Goal: Information Seeking & Learning: Learn about a topic

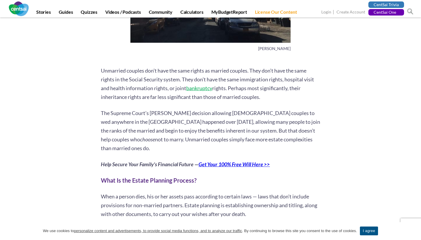
scroll to position [187, 0]
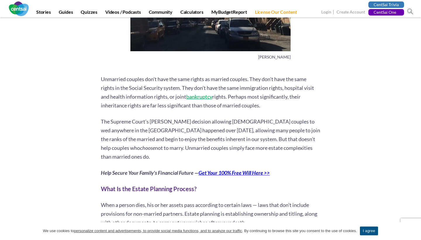
drag, startPoint x: 98, startPoint y: 79, endPoint x: 285, endPoint y: 102, distance: 187.9
click at [285, 102] on p "Unmarried couples don’t have the same rights as married couples. They don’t hav…" at bounding box center [210, 92] width 219 height 35
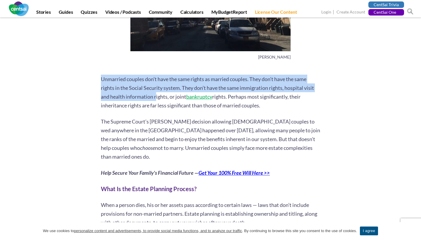
drag, startPoint x: 101, startPoint y: 79, endPoint x: 156, endPoint y: 96, distance: 57.7
click at [156, 96] on p "Unmarried couples don’t have the same rights as married couples. They don’t hav…" at bounding box center [210, 92] width 219 height 35
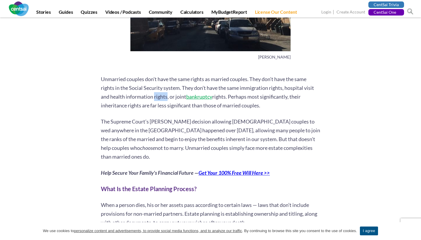
click at [156, 96] on p "Unmarried couples don’t have the same rights as married couples. They don’t hav…" at bounding box center [210, 92] width 219 height 35
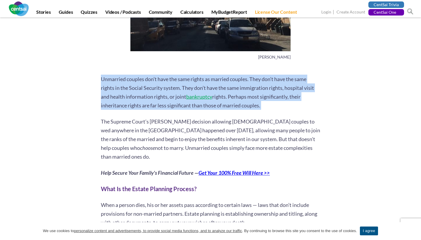
click at [156, 96] on p "Unmarried couples don’t have the same rights as married couples. They don’t hav…" at bounding box center [210, 92] width 219 height 35
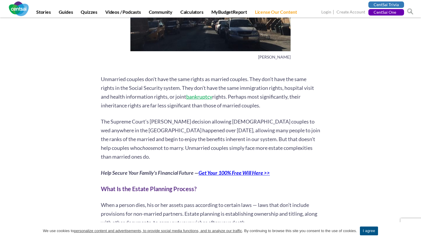
click at [172, 134] on p "The Supreme Court’s [PERSON_NAME] decision allowing [DEMOGRAPHIC_DATA] couples …" at bounding box center [210, 139] width 219 height 44
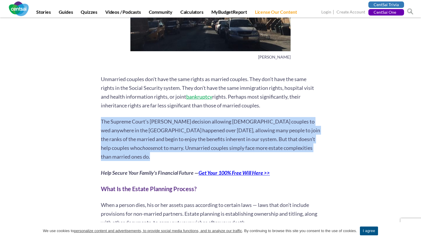
click at [172, 134] on p "The Supreme Court’s [PERSON_NAME] decision allowing [DEMOGRAPHIC_DATA] couples …" at bounding box center [210, 139] width 219 height 44
copy div "The Supreme Court’s [PERSON_NAME] decision allowing [DEMOGRAPHIC_DATA] couples …"
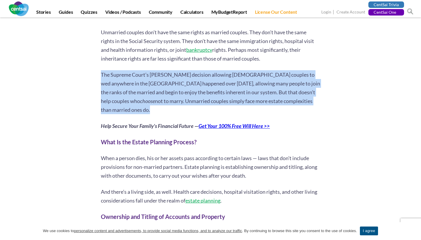
scroll to position [244, 0]
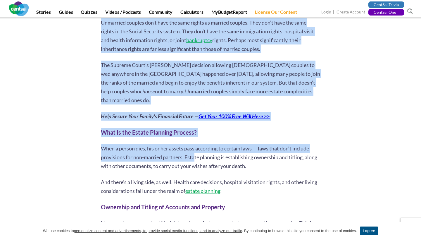
drag, startPoint x: 101, startPoint y: 124, endPoint x: 195, endPoint y: 149, distance: 98.1
click at [195, 149] on p "When a person dies, his or her assets pass according to certain laws — laws tha…" at bounding box center [210, 157] width 219 height 26
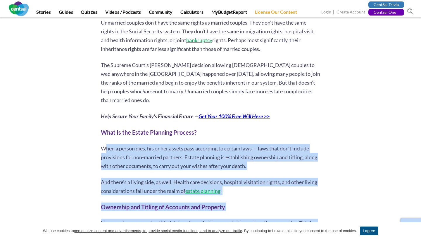
drag, startPoint x: 95, startPoint y: 141, endPoint x: 106, endPoint y: 136, distance: 11.6
click at [106, 144] on p "When a person dies, his or her assets pass according to certain laws — laws tha…" at bounding box center [210, 157] width 219 height 26
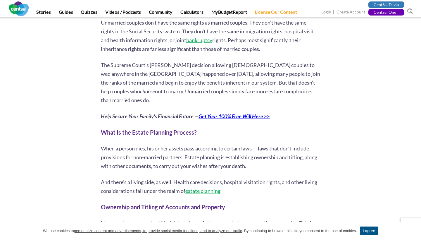
click at [109, 146] on p "When a person dies, his or her assets pass according to certain laws — laws tha…" at bounding box center [210, 157] width 219 height 26
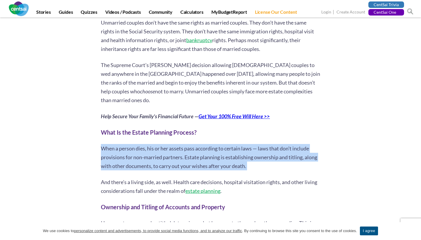
click at [109, 146] on p "When a person dies, his or her assets pass according to certain laws — laws tha…" at bounding box center [210, 157] width 219 height 26
copy div "When a person dies, his or her assets pass according to certain laws — laws tha…"
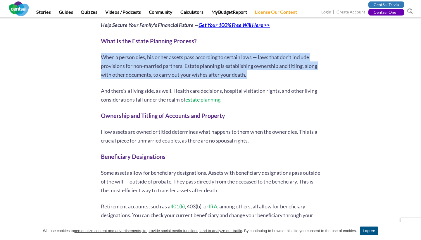
scroll to position [336, 0]
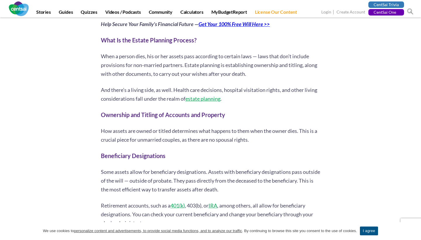
click at [146, 85] on p "And there’s a living side, as well. Health care decisions, hospital visitation …" at bounding box center [210, 94] width 219 height 18
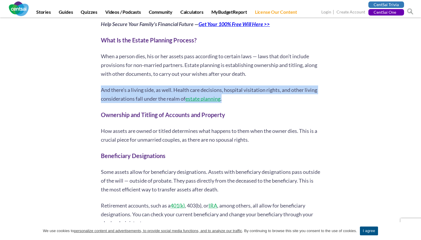
click at [146, 85] on p "And there’s a living side, as well. Health care decisions, hospital visitation …" at bounding box center [210, 94] width 219 height 18
copy div "And there’s a living side, as well. Health care decisions, hospital visitation …"
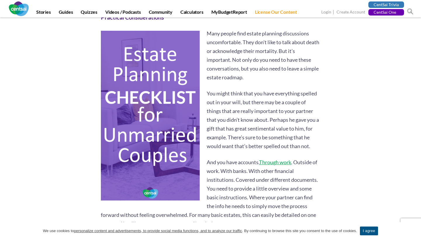
scroll to position [1489, 0]
